Goal: Task Accomplishment & Management: Manage account settings

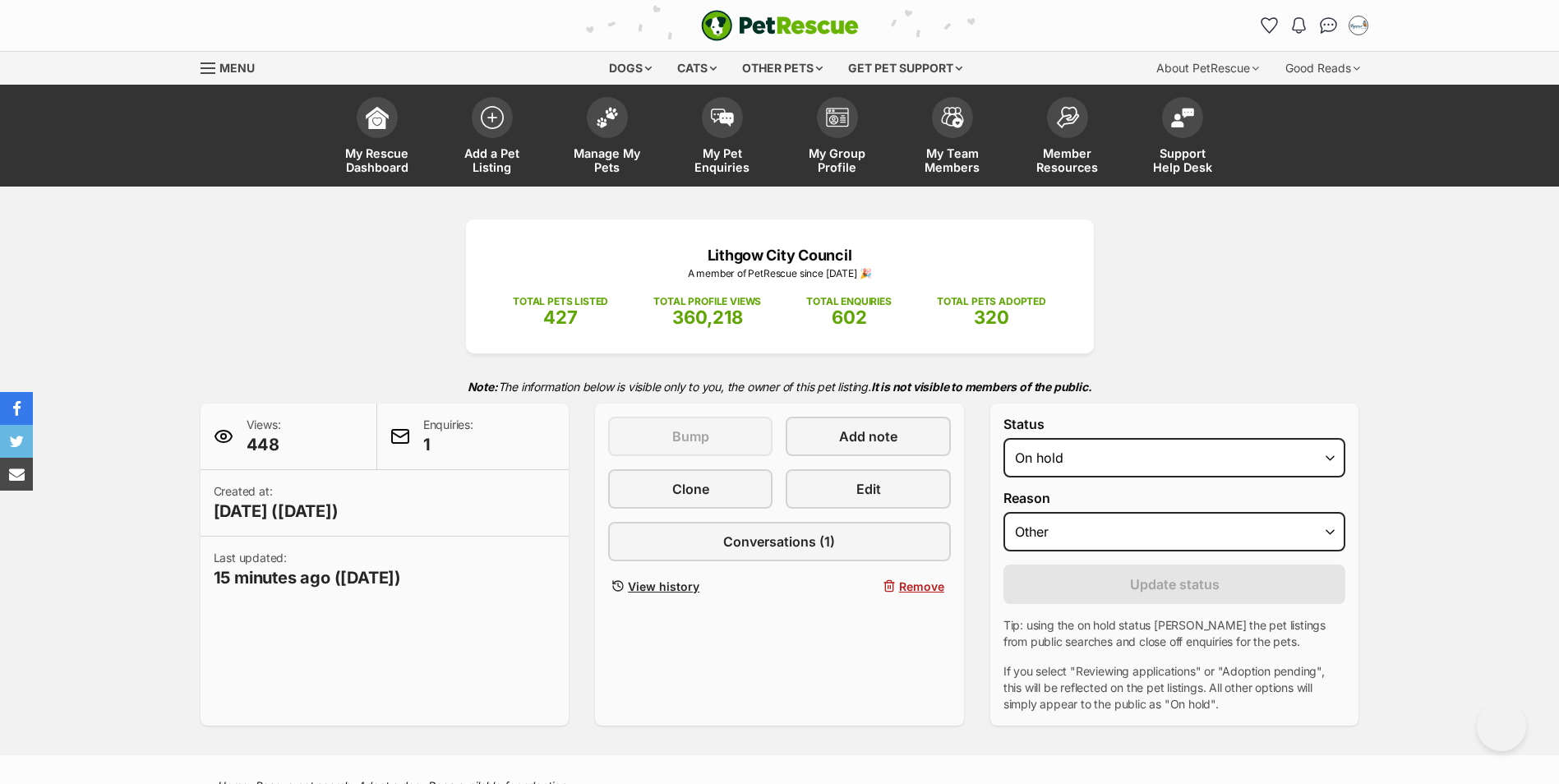
select select "other"
click at [600, 116] on img at bounding box center [607, 113] width 23 height 21
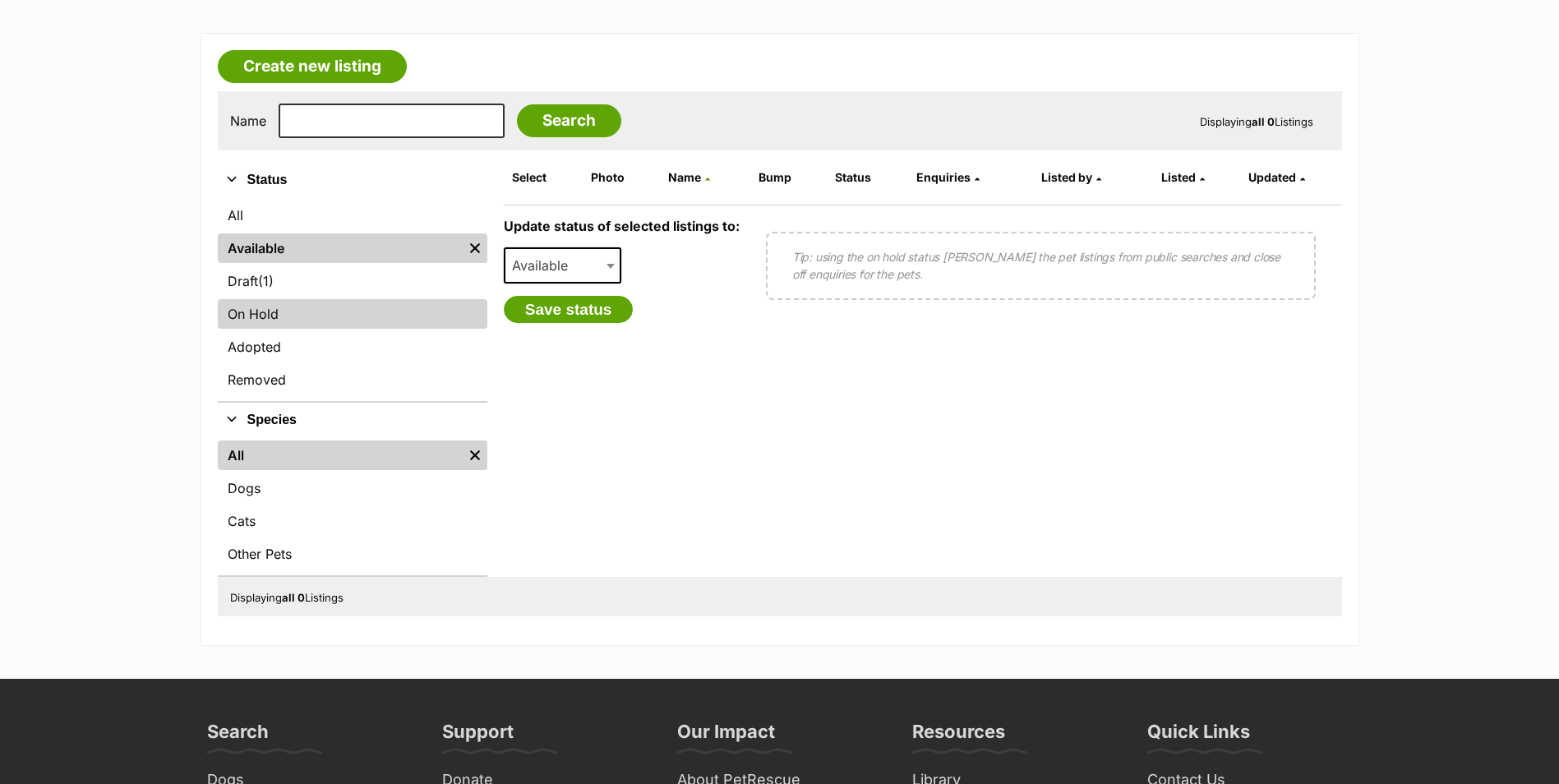
click at [272, 306] on link "On Hold" at bounding box center [352, 313] width 270 height 30
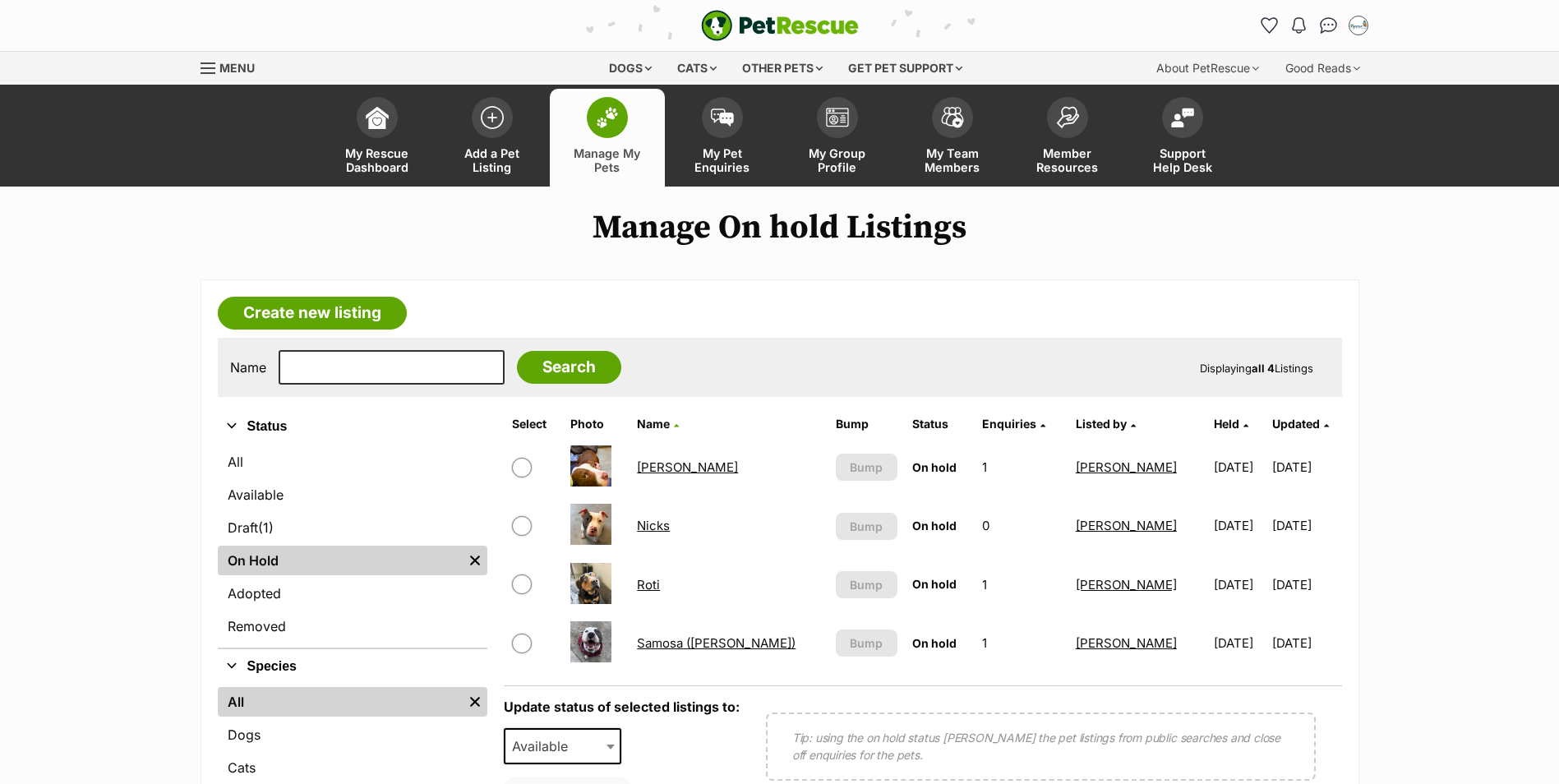
click at [663, 528] on link "Nicks" at bounding box center [653, 526] width 33 height 15
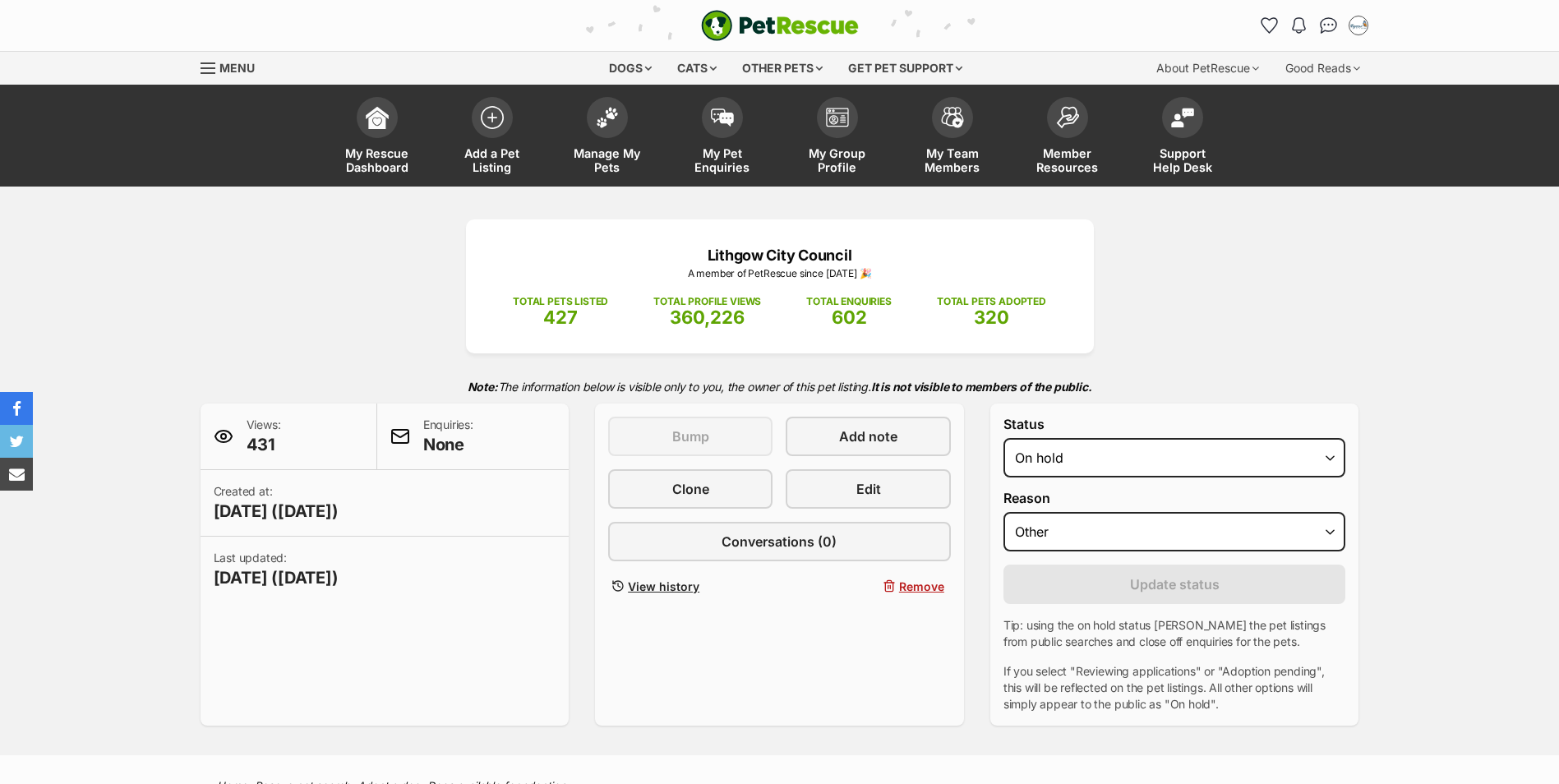
select select "other"
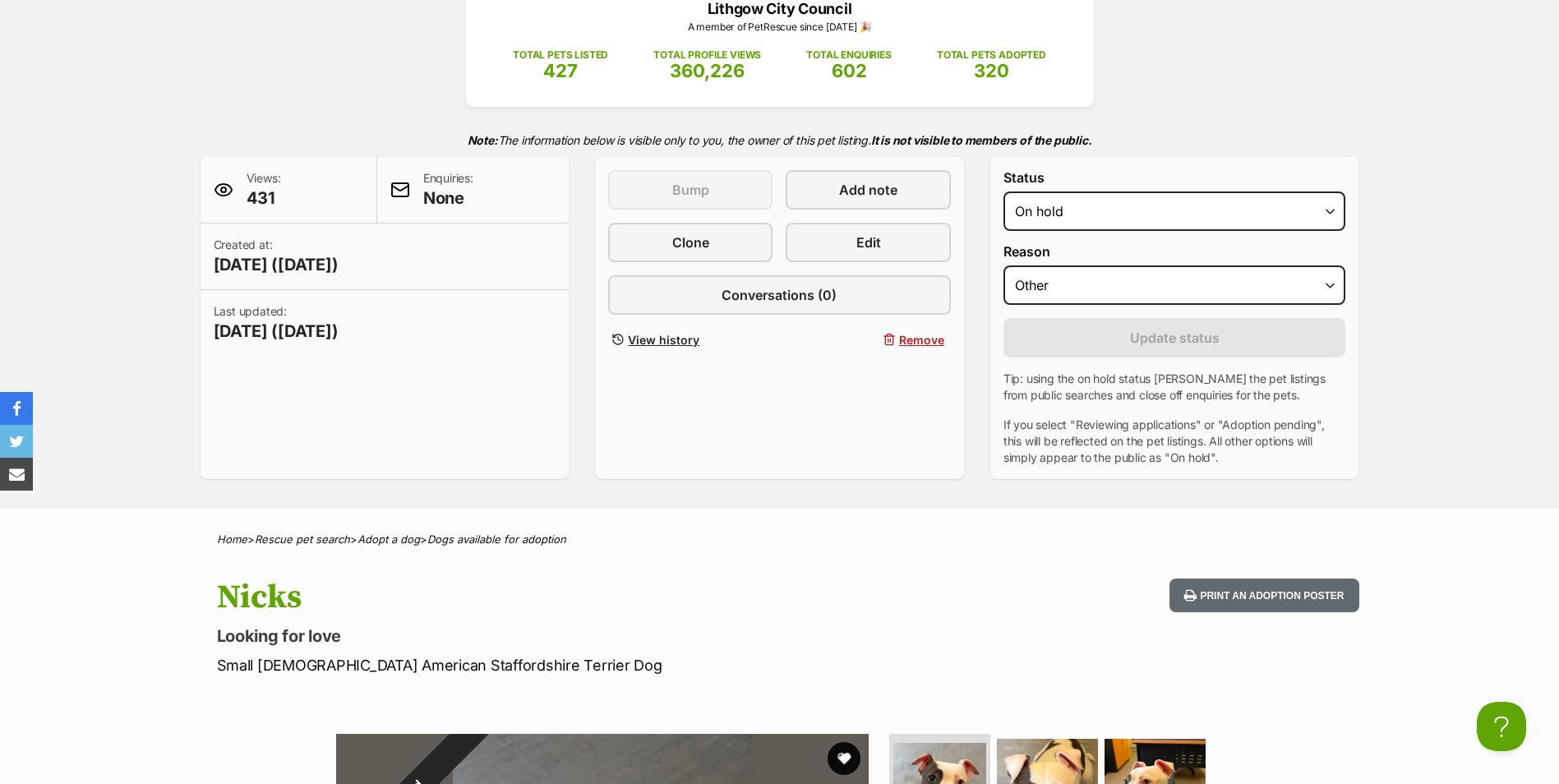
click at [35, 72] on div "Lithgow City Council A member of PetRescue since 2022 🎉 TOTAL PETS LISTED 427 T…" at bounding box center [779, 224] width 1559 height 568
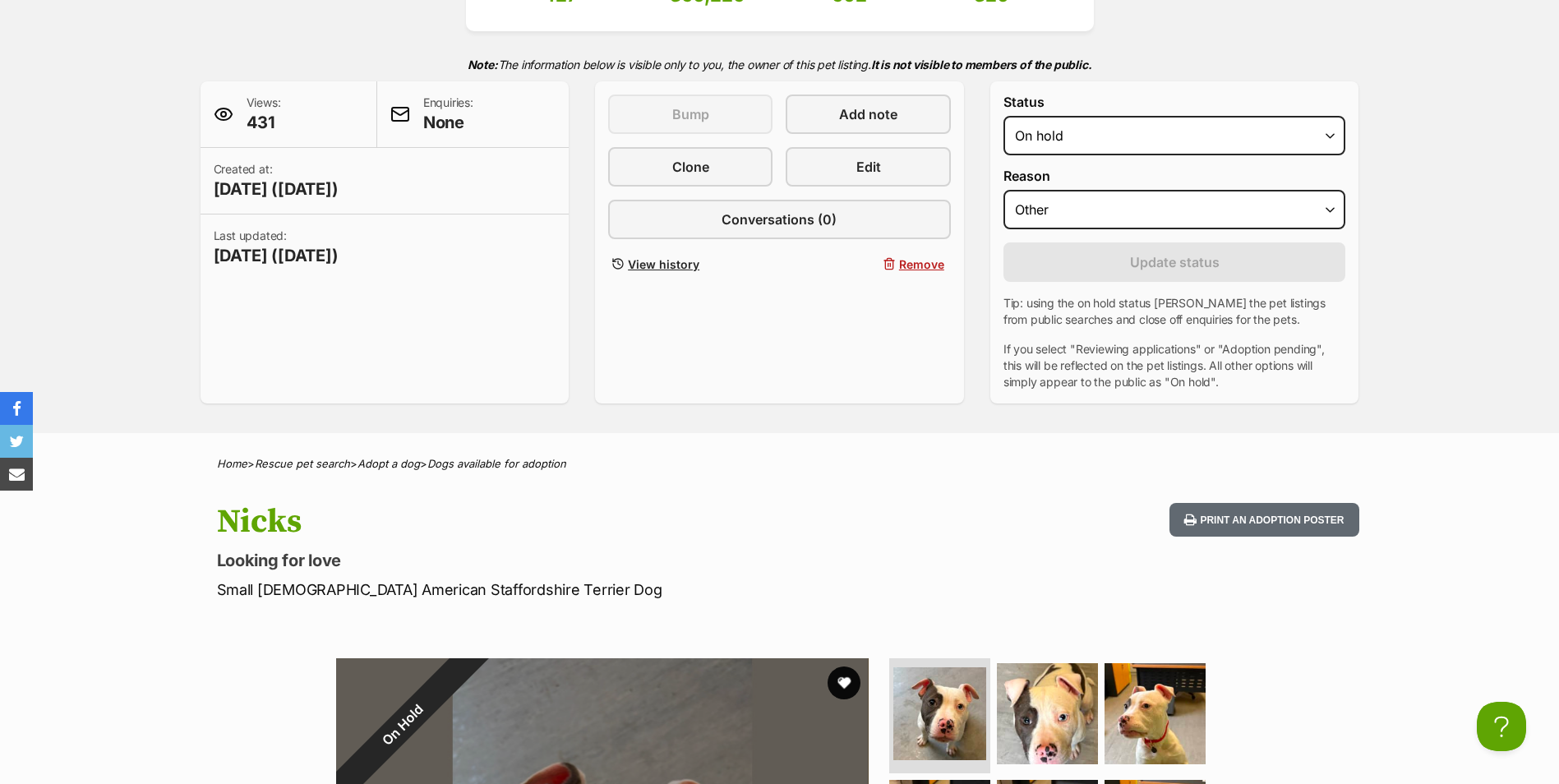
scroll to position [82, 0]
